Goal: Task Accomplishment & Management: Use online tool/utility

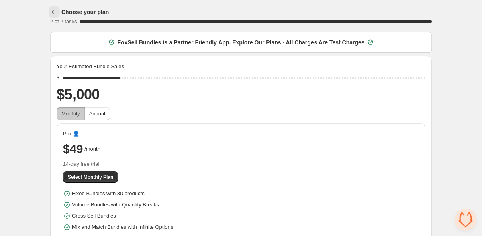
click at [53, 10] on icon "button" at bounding box center [54, 12] width 5 height 4
